Goal: Task Accomplishment & Management: Manage account settings

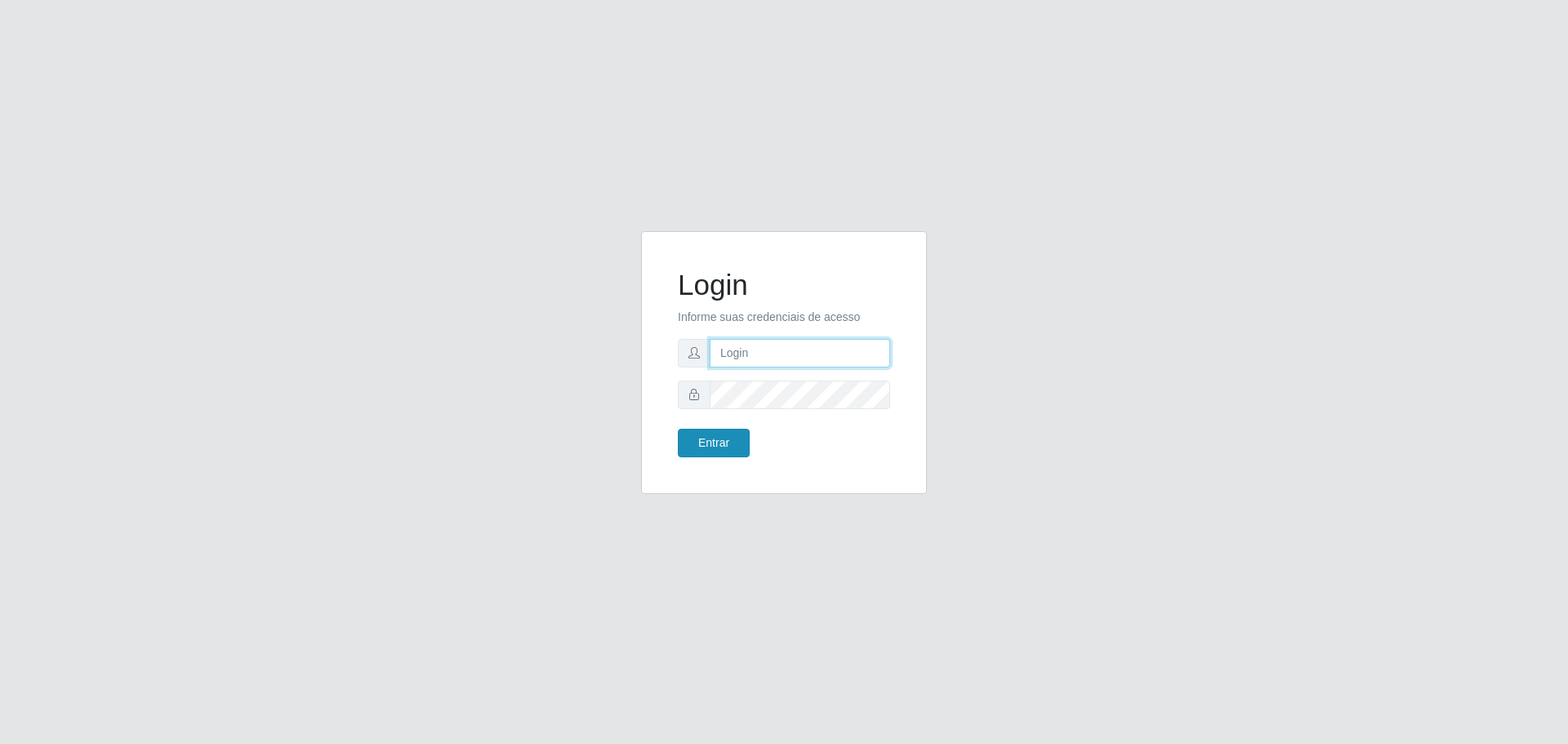
type input "[EMAIL_ADDRESS][DOMAIN_NAME]"
click at [722, 442] on button "Entrar" at bounding box center [713, 442] width 72 height 29
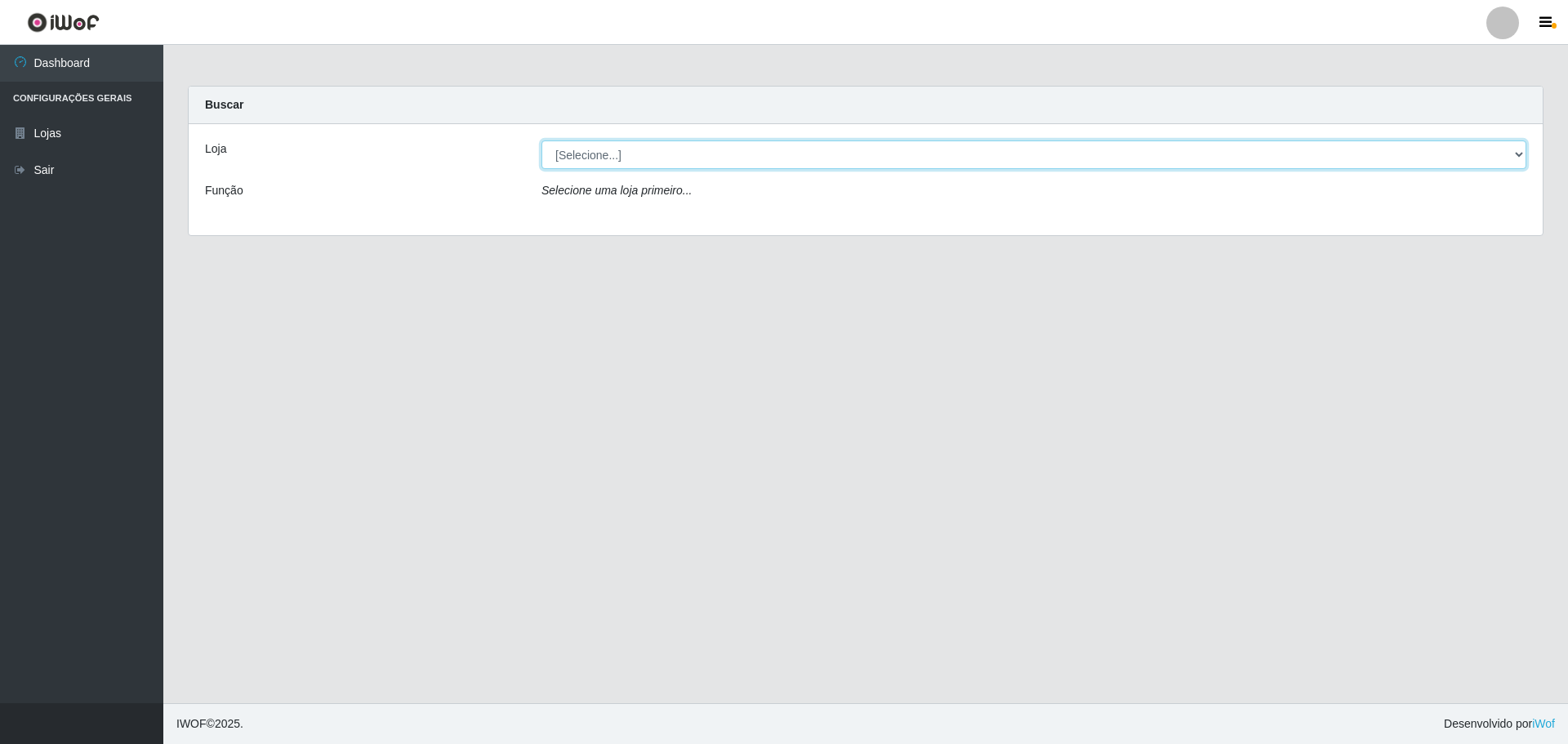
click at [610, 154] on select "[Selecione...] [GEOGRAPHIC_DATA] - [GEOGRAPHIC_DATA][DATE]" at bounding box center [1033, 155] width 985 height 29
select select "527"
click at [541, 141] on select "[Selecione...] [GEOGRAPHIC_DATA] - [GEOGRAPHIC_DATA][DATE]" at bounding box center [1033, 155] width 985 height 29
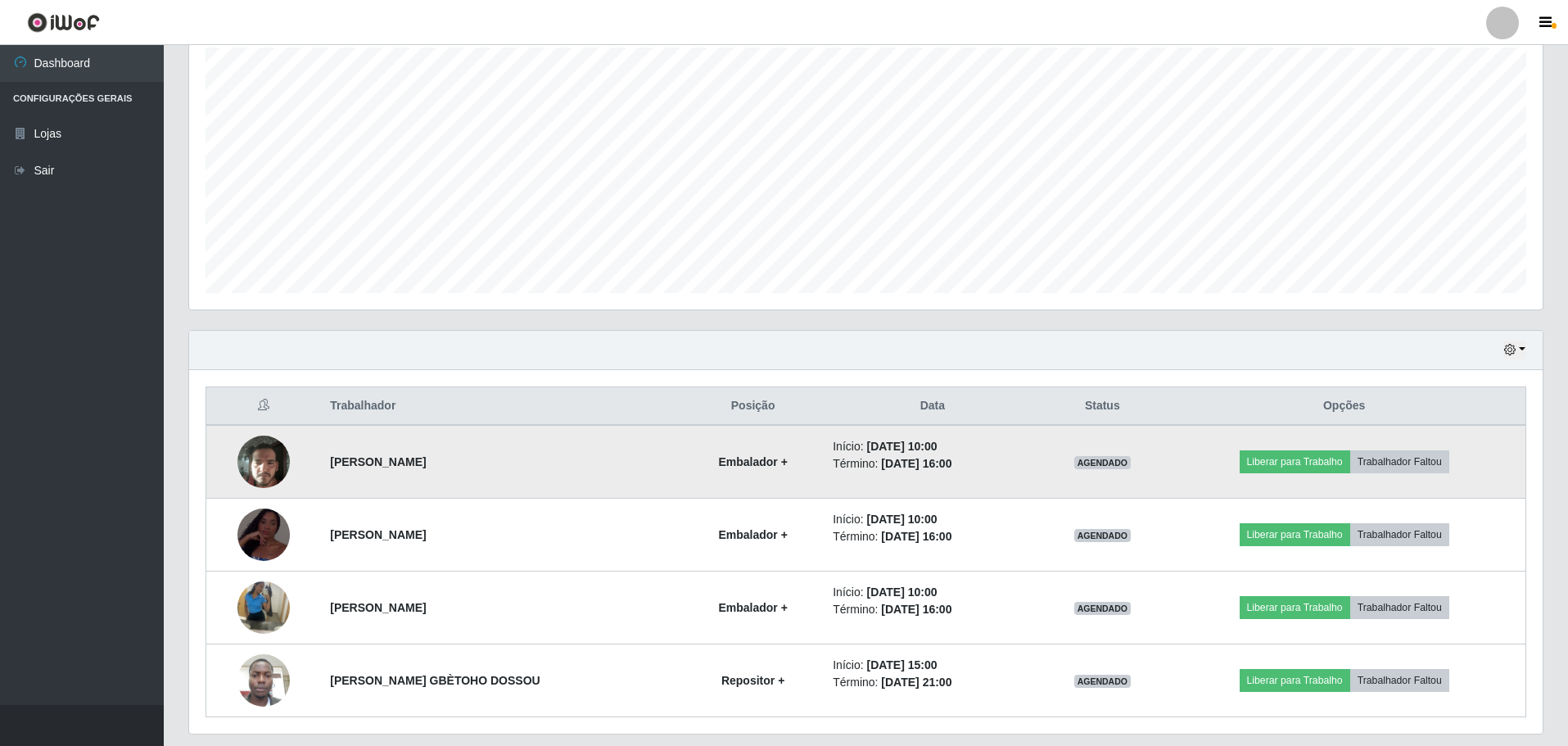
scroll to position [342, 0]
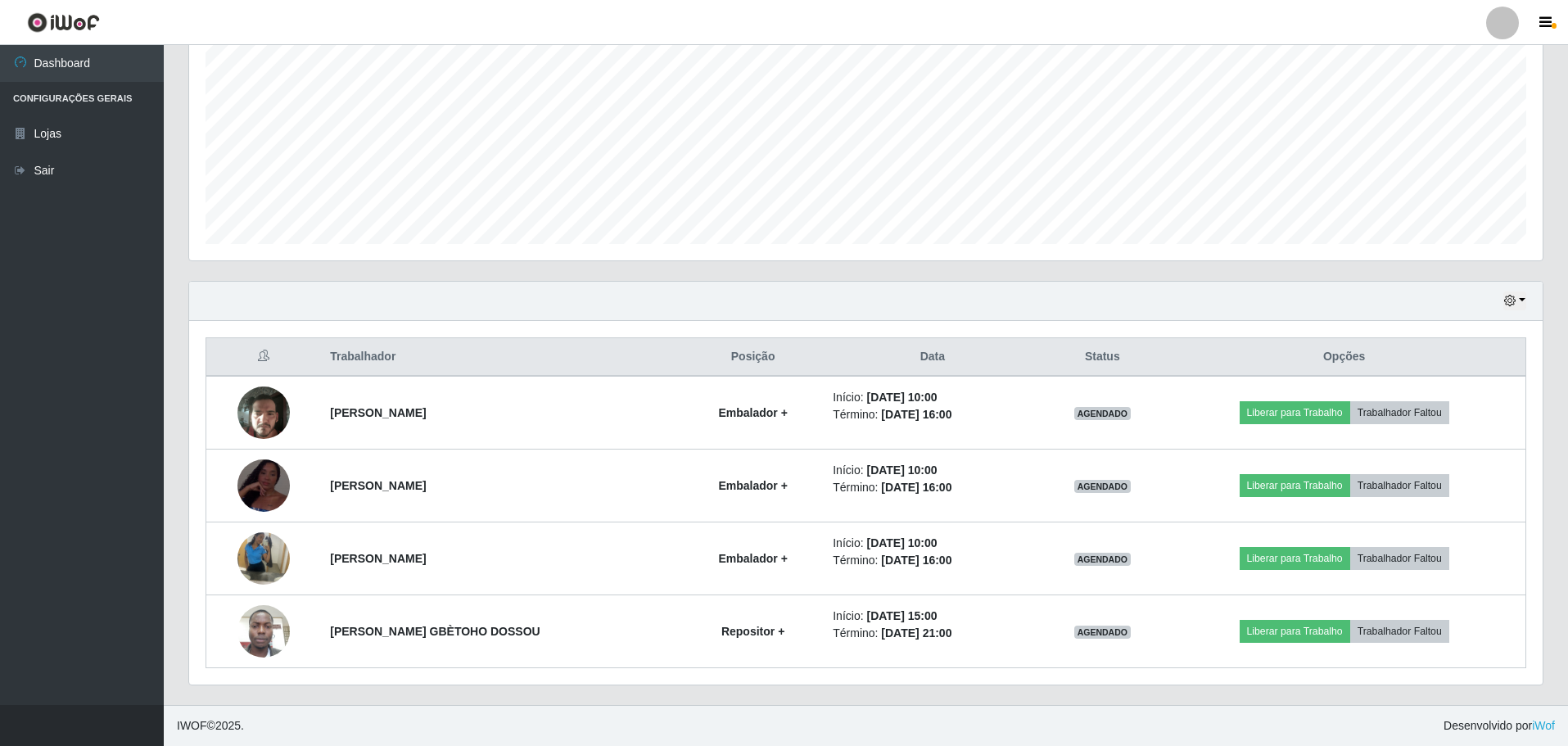
click at [117, 294] on ul "Dashboard Configurações Gerais Lojas Sair" at bounding box center [82, 374] width 164 height 660
